Goal: Transaction & Acquisition: Purchase product/service

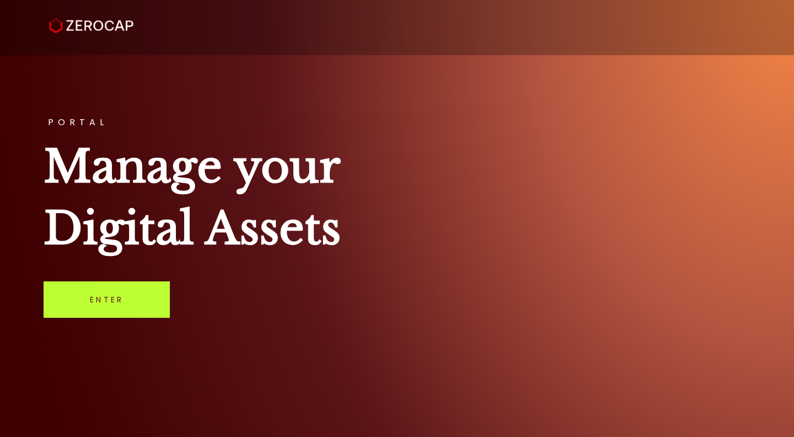
click at [104, 314] on link "Enter" at bounding box center [107, 299] width 126 height 36
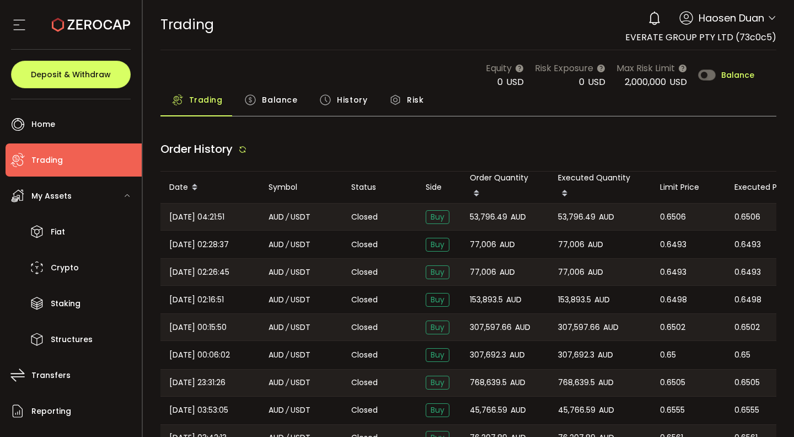
type input "***"
